Goal: Information Seeking & Learning: Find specific fact

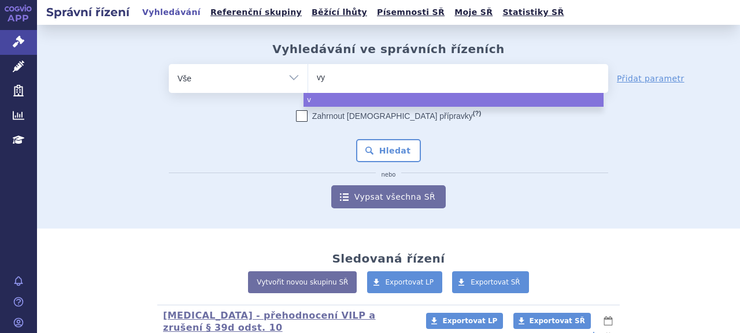
type input "vyv"
type input "vyvg"
type input "vyvga"
type input "vyvgar"
type input "vyvgart"
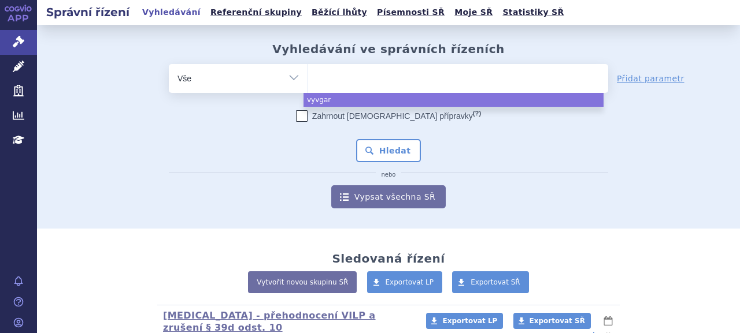
select select "vyvgart"
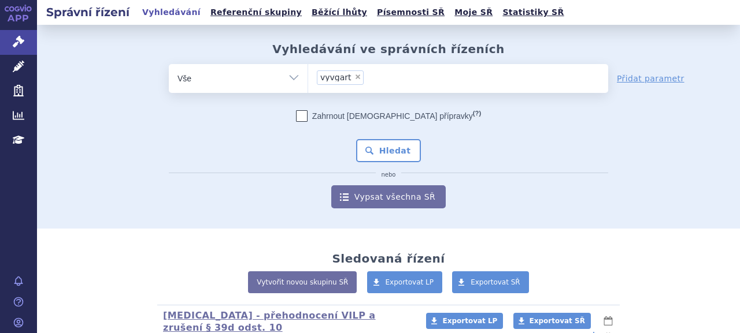
click at [376, 132] on div "Zahrnout [DEMOGRAPHIC_DATA] přípravky (?) * Pozor, hledání dle vyhledávacího pa…" at bounding box center [388, 159] width 439 height 98
click at [376, 145] on button "Hledat" at bounding box center [388, 150] width 65 height 23
